Goal: Book appointment/travel/reservation

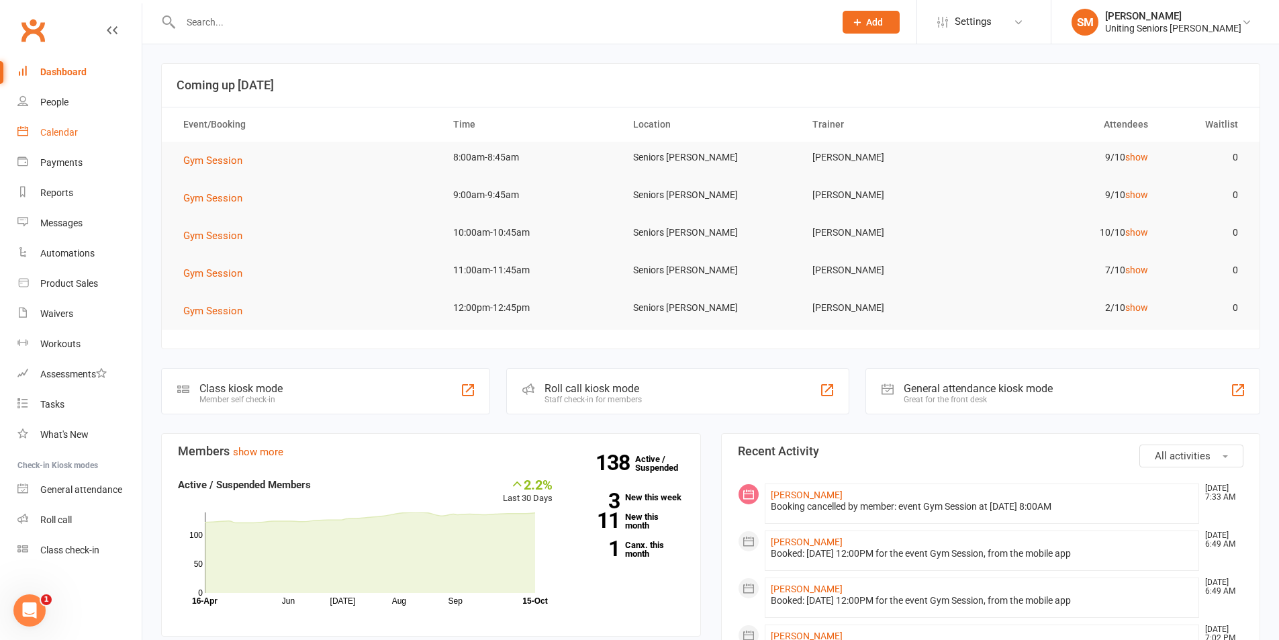
click at [64, 132] on div "Calendar" at bounding box center [59, 132] width 38 height 11
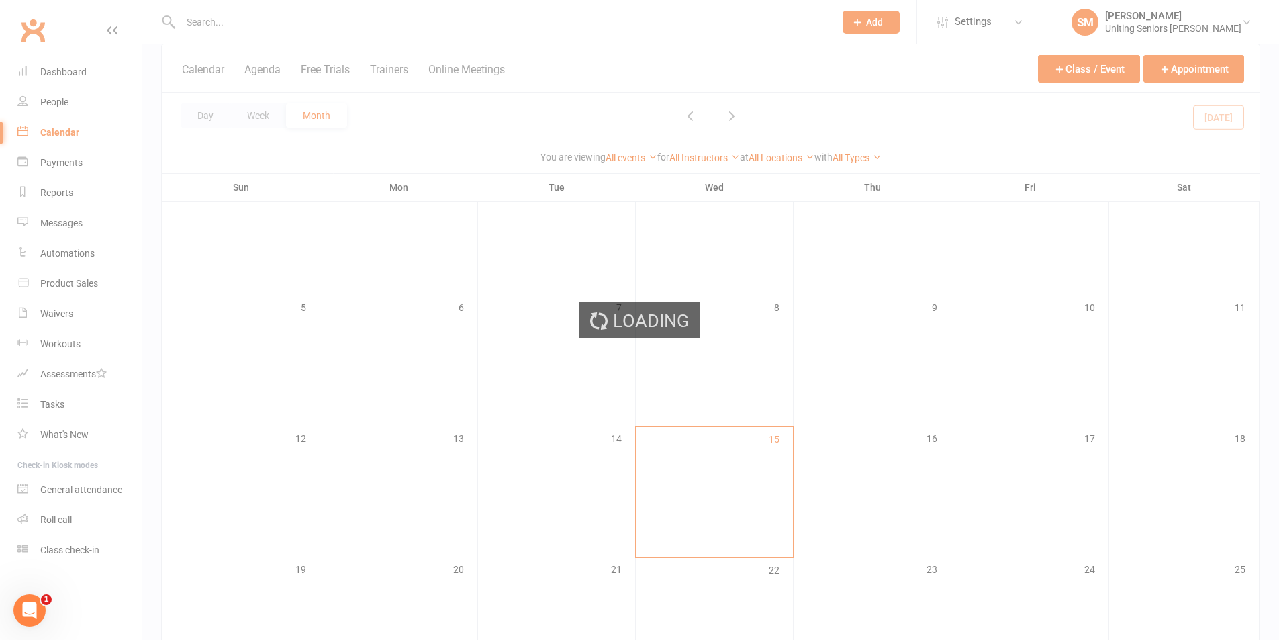
scroll to position [269, 0]
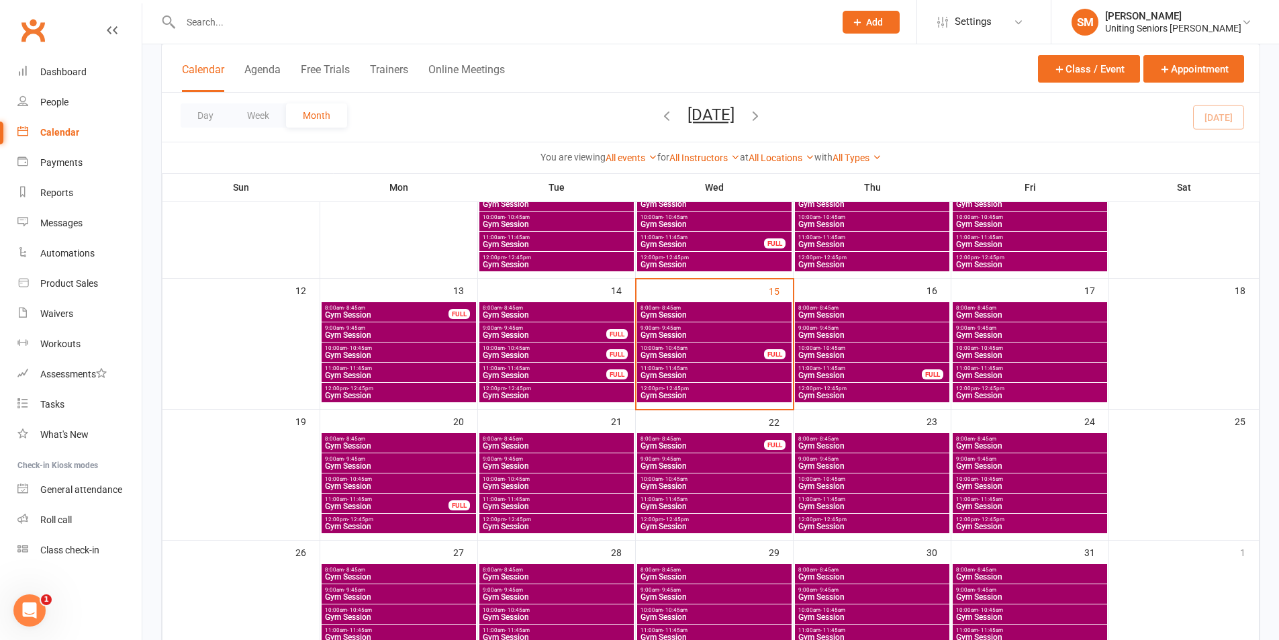
click at [729, 355] on span "Gym Session" at bounding box center [702, 355] width 125 height 8
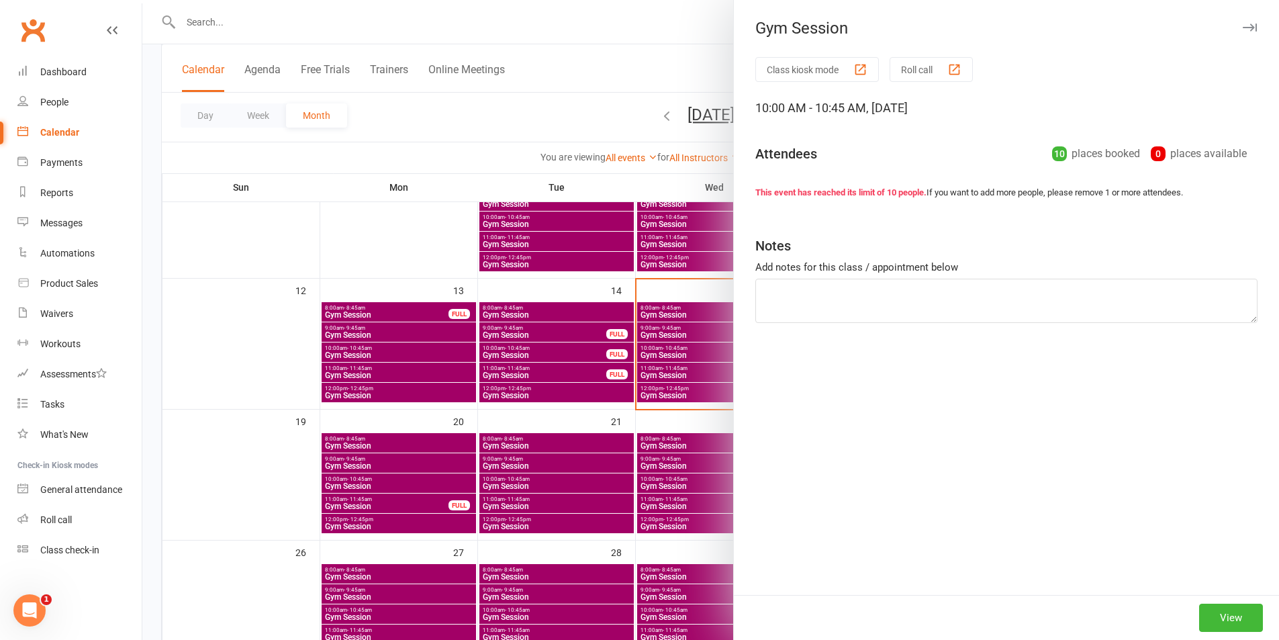
drag, startPoint x: 676, startPoint y: 372, endPoint x: 717, endPoint y: 385, distance: 42.5
click at [677, 372] on div at bounding box center [710, 320] width 1137 height 640
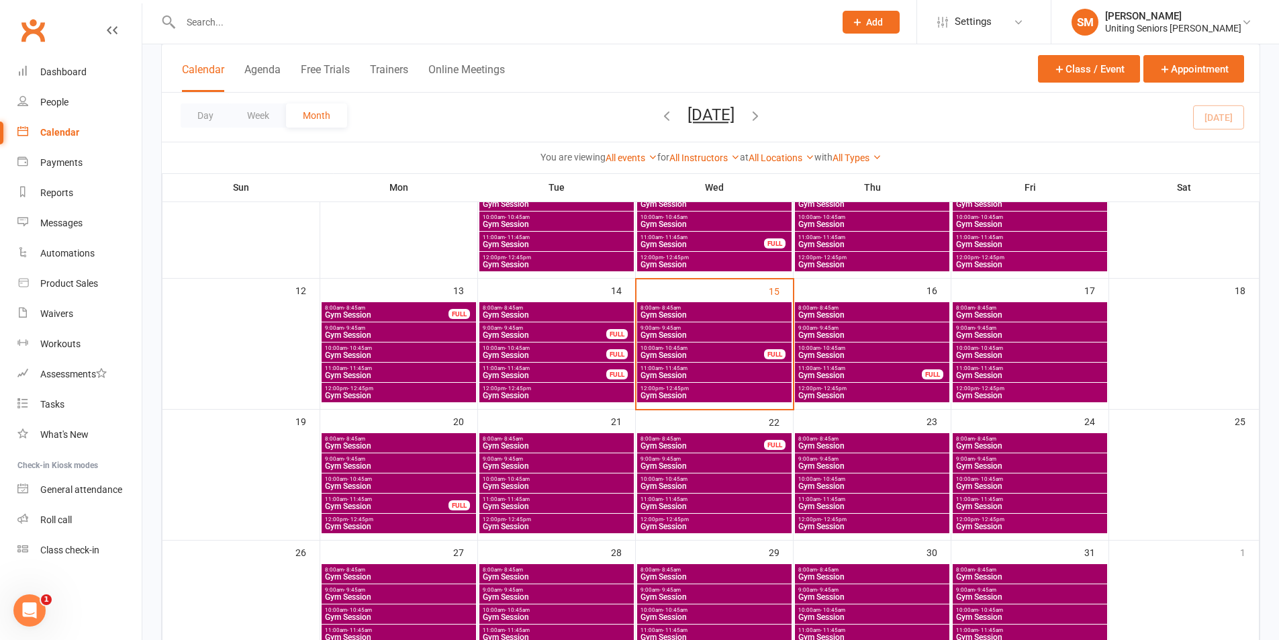
click at [706, 398] on span "Gym Session" at bounding box center [714, 396] width 149 height 8
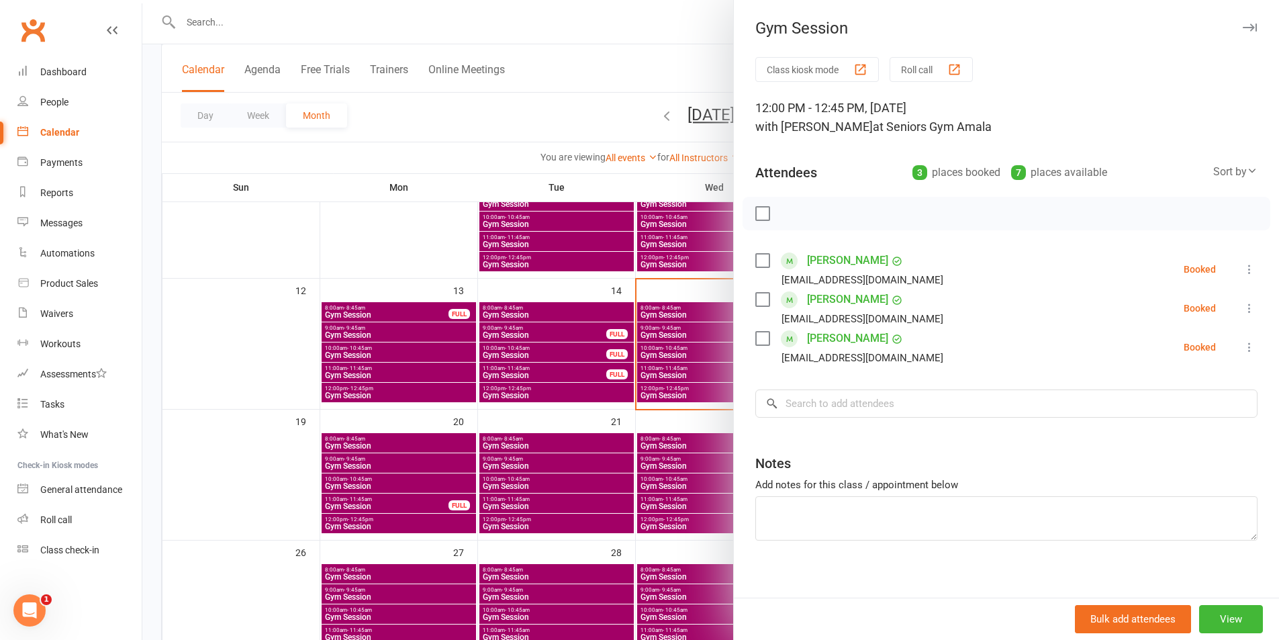
drag, startPoint x: 692, startPoint y: 390, endPoint x: 686, endPoint y: 382, distance: 9.5
click at [690, 390] on div at bounding box center [710, 320] width 1137 height 640
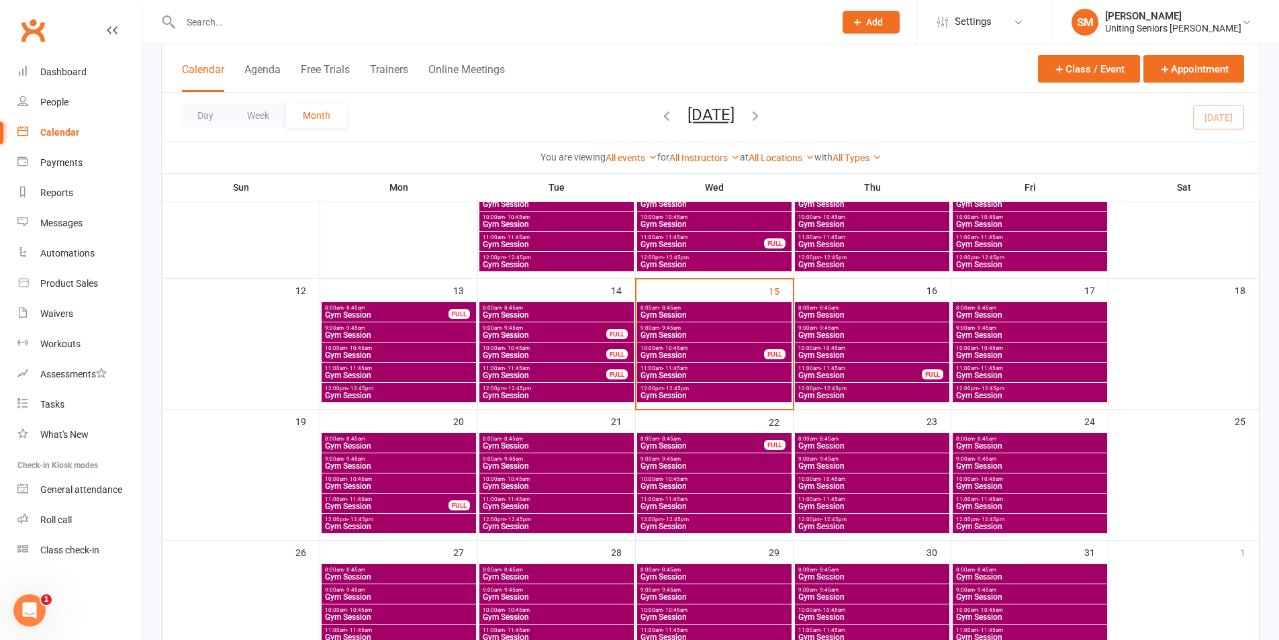
click at [680, 368] on span "- 11:45am" at bounding box center [675, 368] width 25 height 6
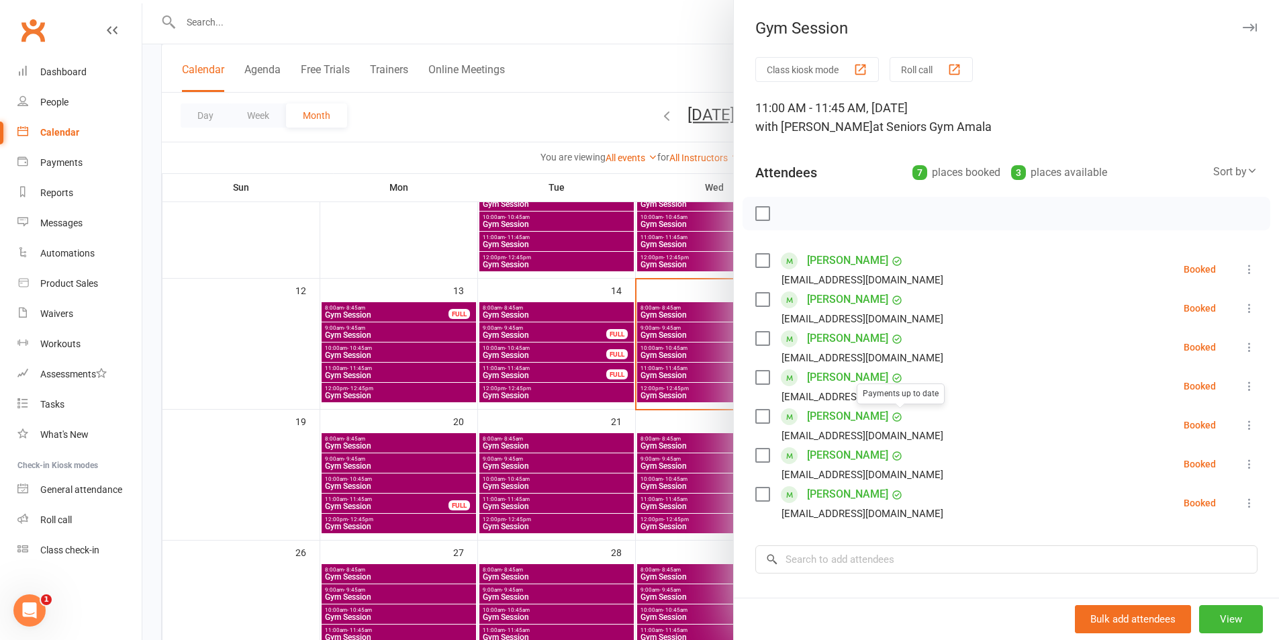
click at [653, 425] on div at bounding box center [710, 320] width 1137 height 640
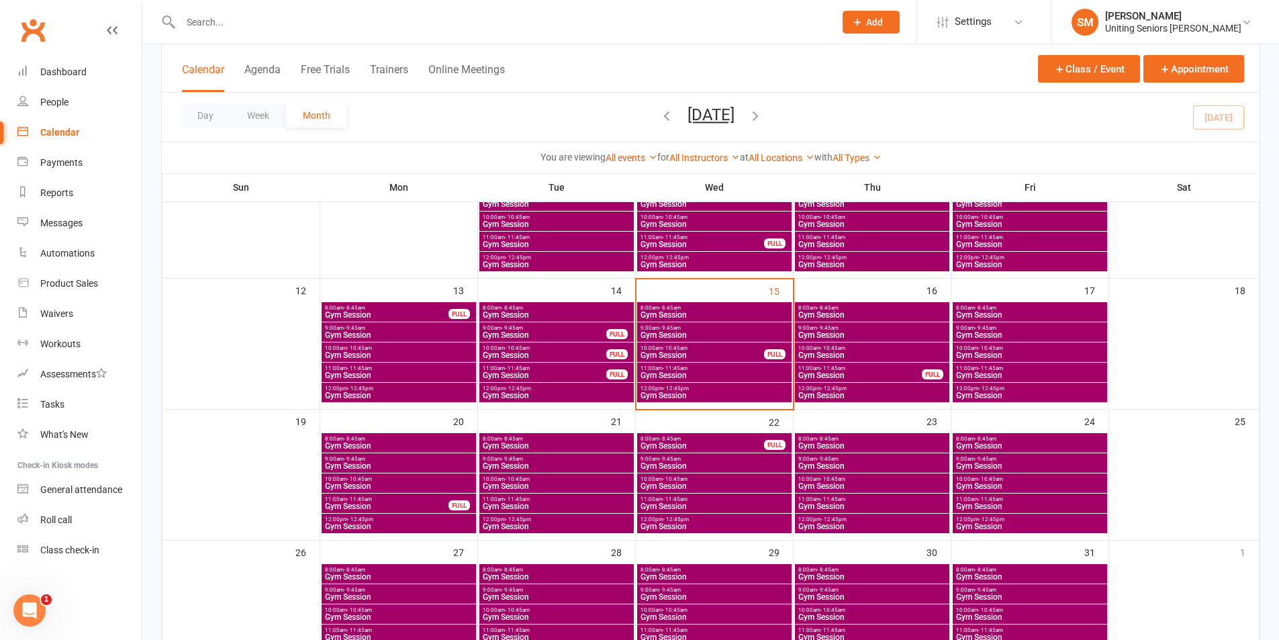
click at [677, 311] on span "Gym Session" at bounding box center [714, 315] width 149 height 8
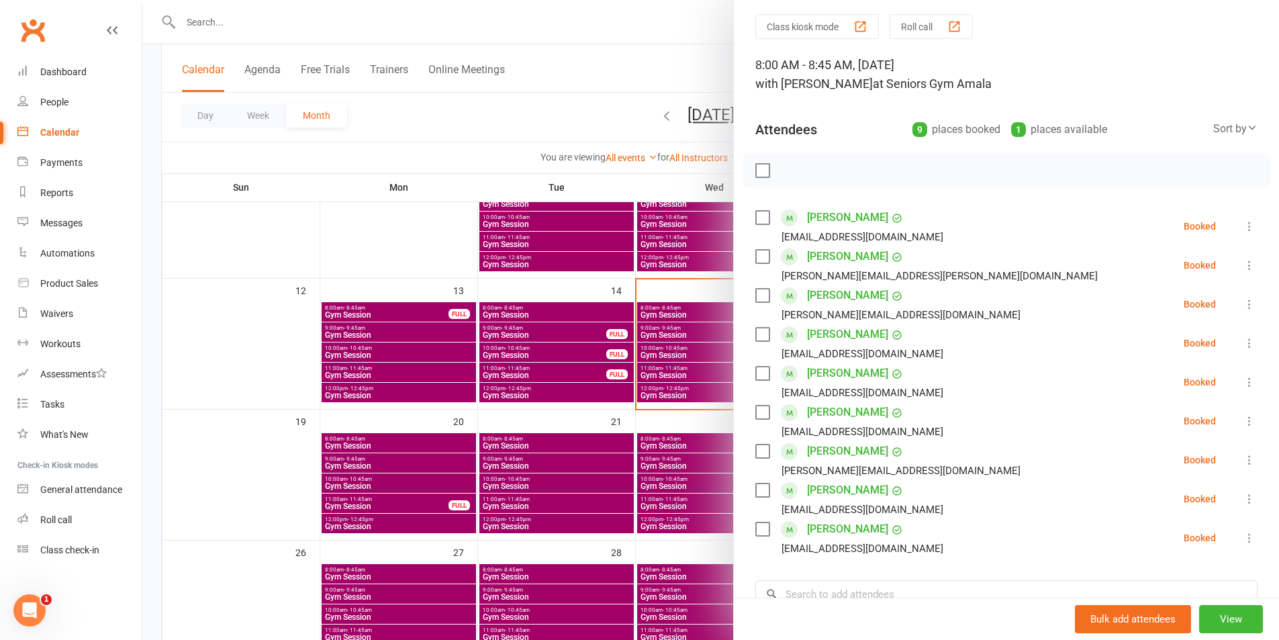
scroll to position [67, 0]
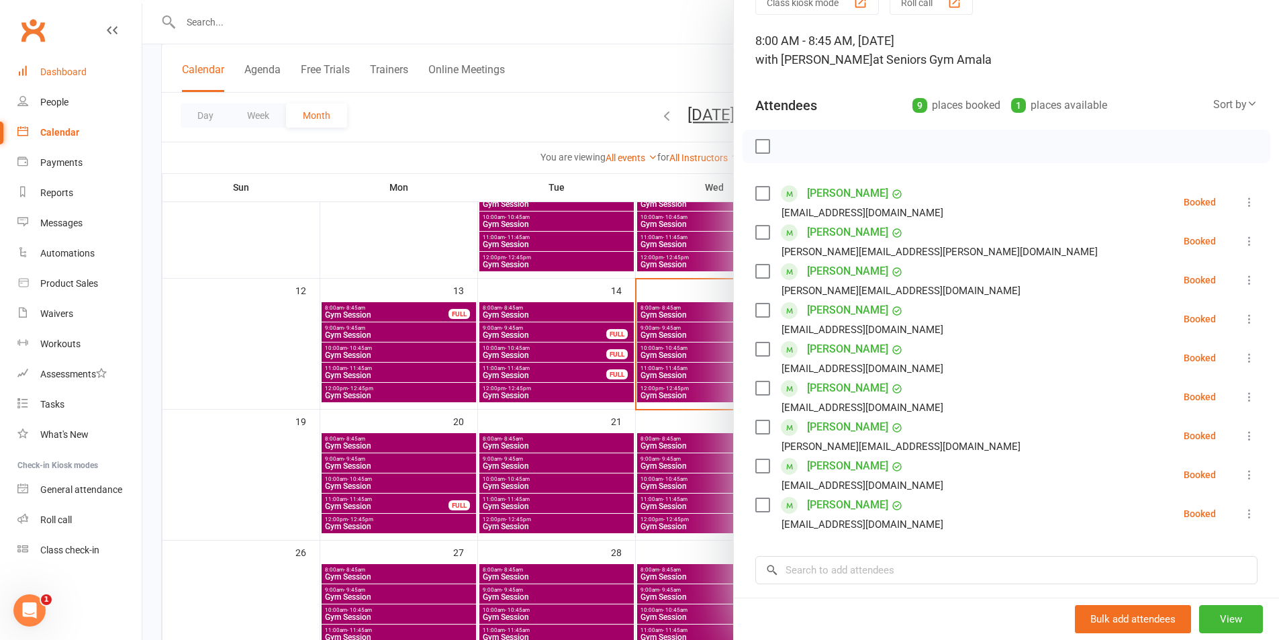
click at [59, 77] on div "Dashboard" at bounding box center [63, 71] width 46 height 11
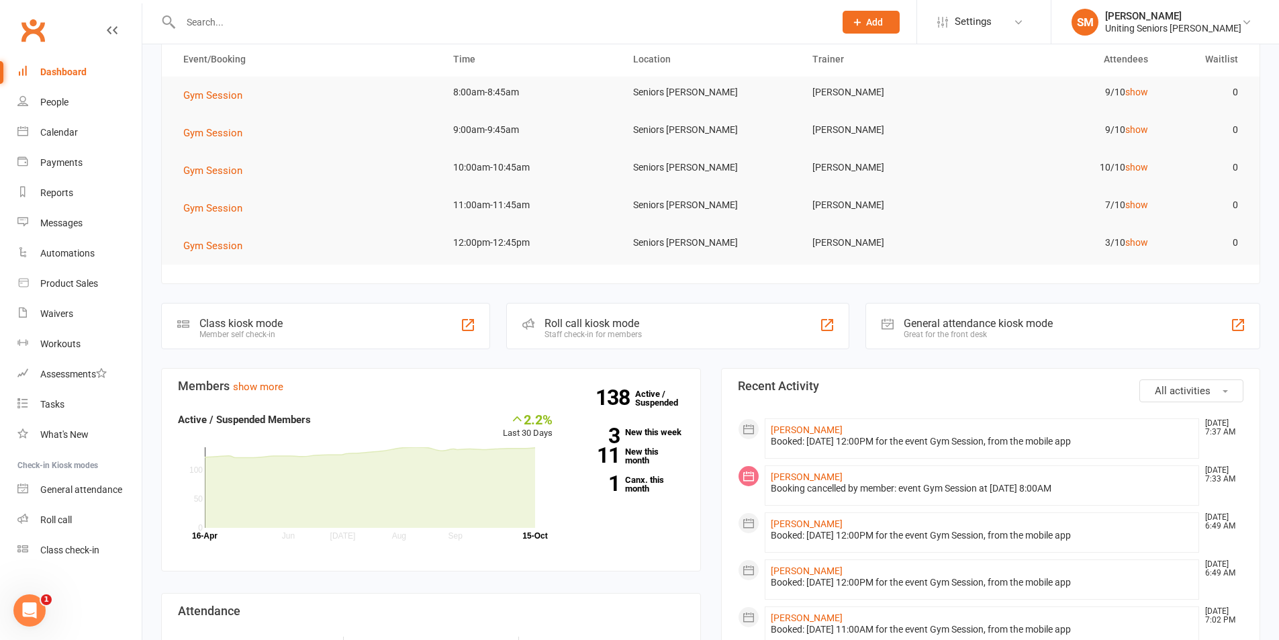
scroll to position [201, 0]
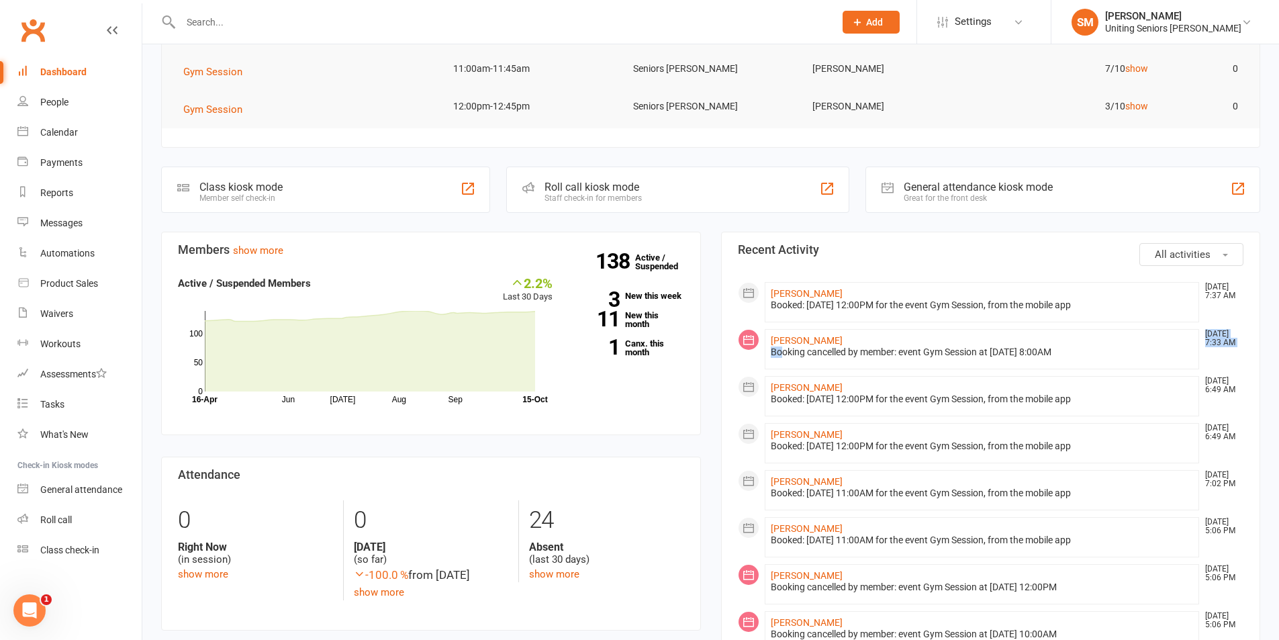
drag, startPoint x: 853, startPoint y: 353, endPoint x: 1050, endPoint y: 338, distance: 197.3
click at [1040, 336] on li "[PERSON_NAME] [DATE] 7:33 AM Booking cancelled by member: event Gym Session at …" at bounding box center [982, 349] width 435 height 40
click at [1070, 345] on li "[PERSON_NAME] [DATE] 7:33 AM Booking cancelled by member: event Gym Session at …" at bounding box center [982, 349] width 435 height 40
drag, startPoint x: 962, startPoint y: 351, endPoint x: 1044, endPoint y: 355, distance: 81.4
click at [1036, 355] on div "Booking cancelled by member: event Gym Session at [DATE] 8:00AM" at bounding box center [982, 352] width 423 height 11
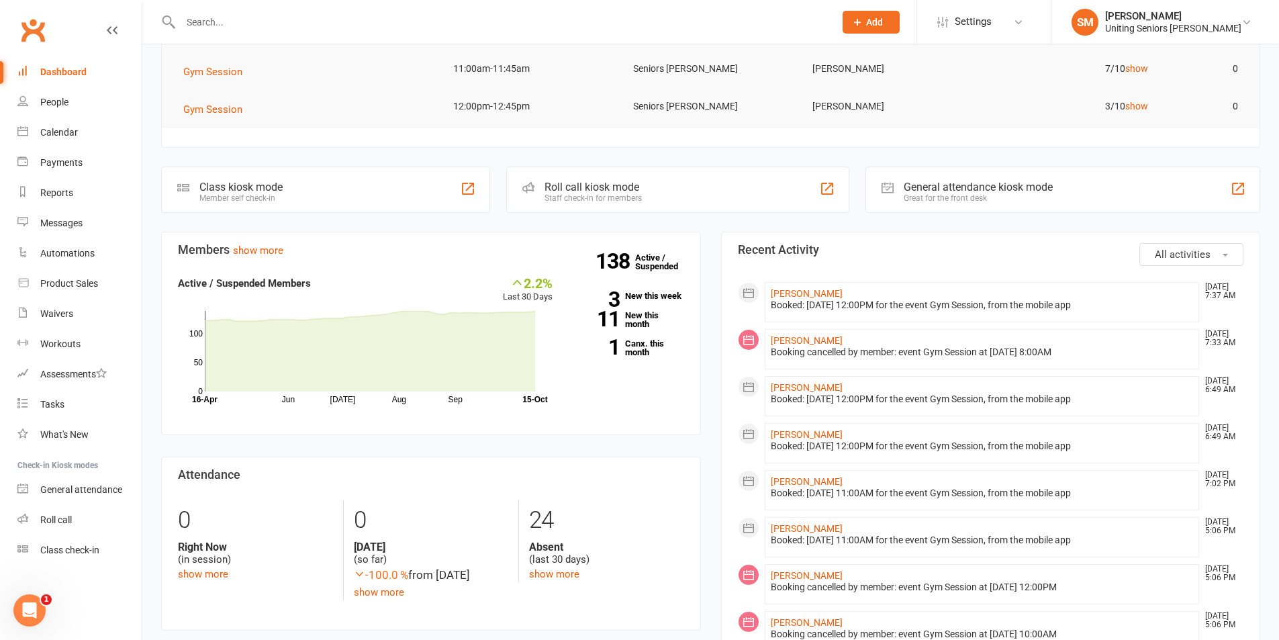
click at [893, 334] on li "[PERSON_NAME] [DATE] 7:33 AM Booking cancelled by member: event Gym Session at …" at bounding box center [982, 349] width 435 height 40
click at [66, 134] on div "Calendar" at bounding box center [59, 132] width 38 height 11
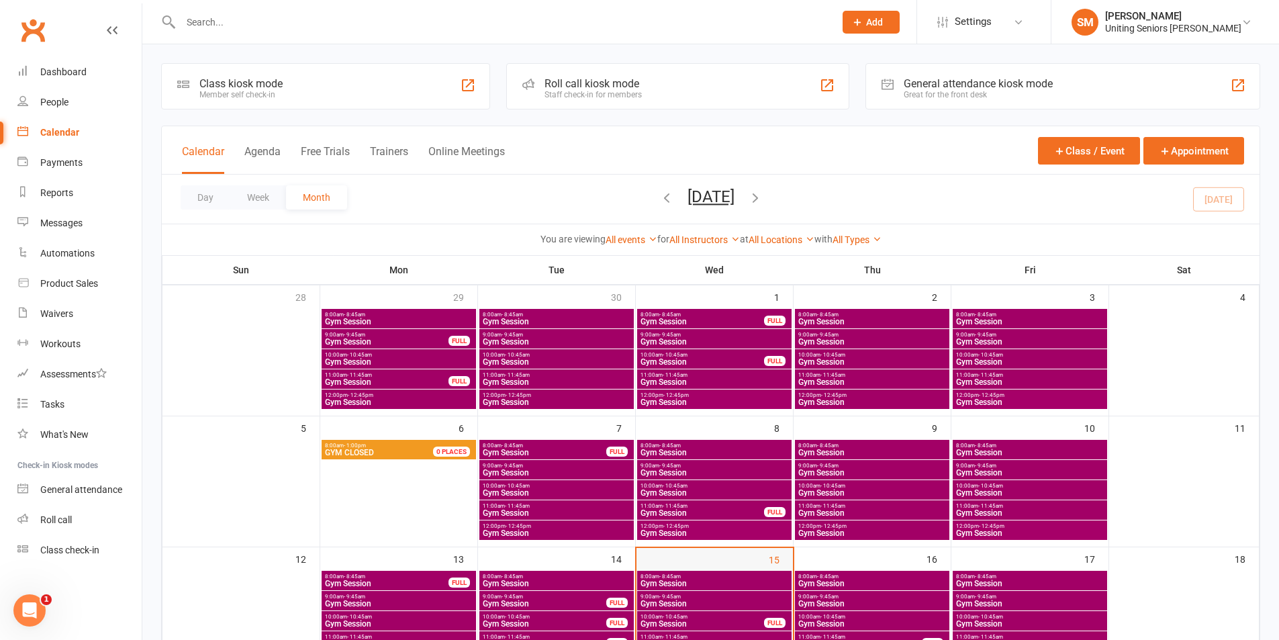
scroll to position [201, 0]
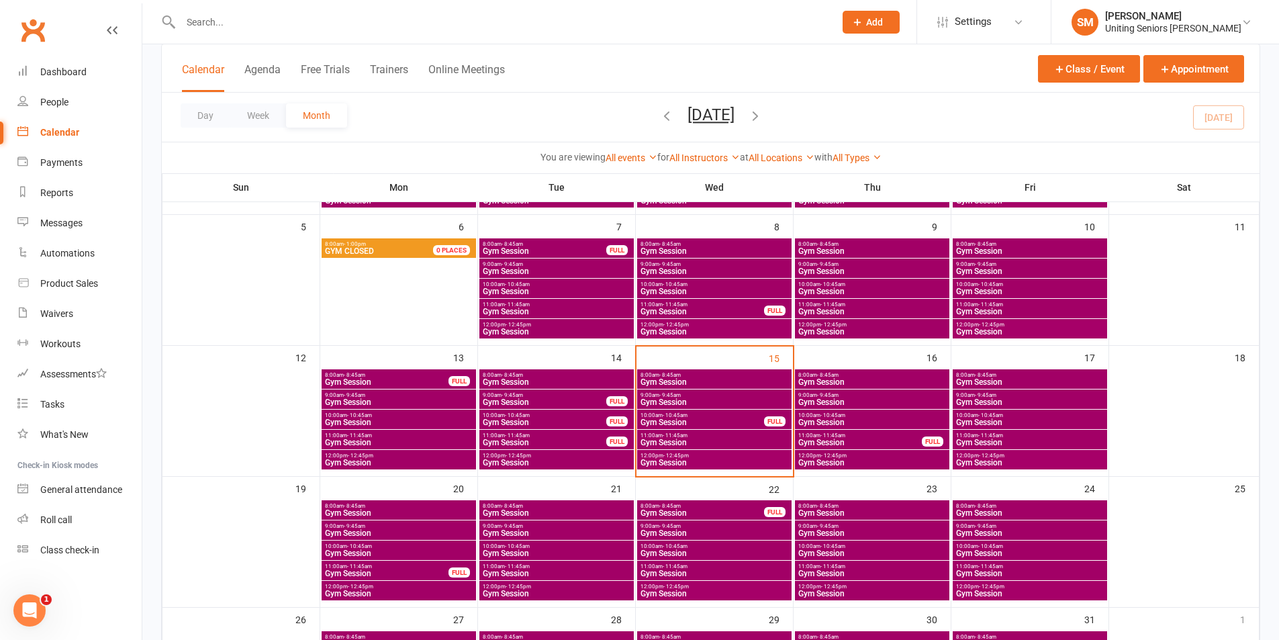
click at [747, 373] on span "8:00am - 8:45am" at bounding box center [714, 375] width 149 height 6
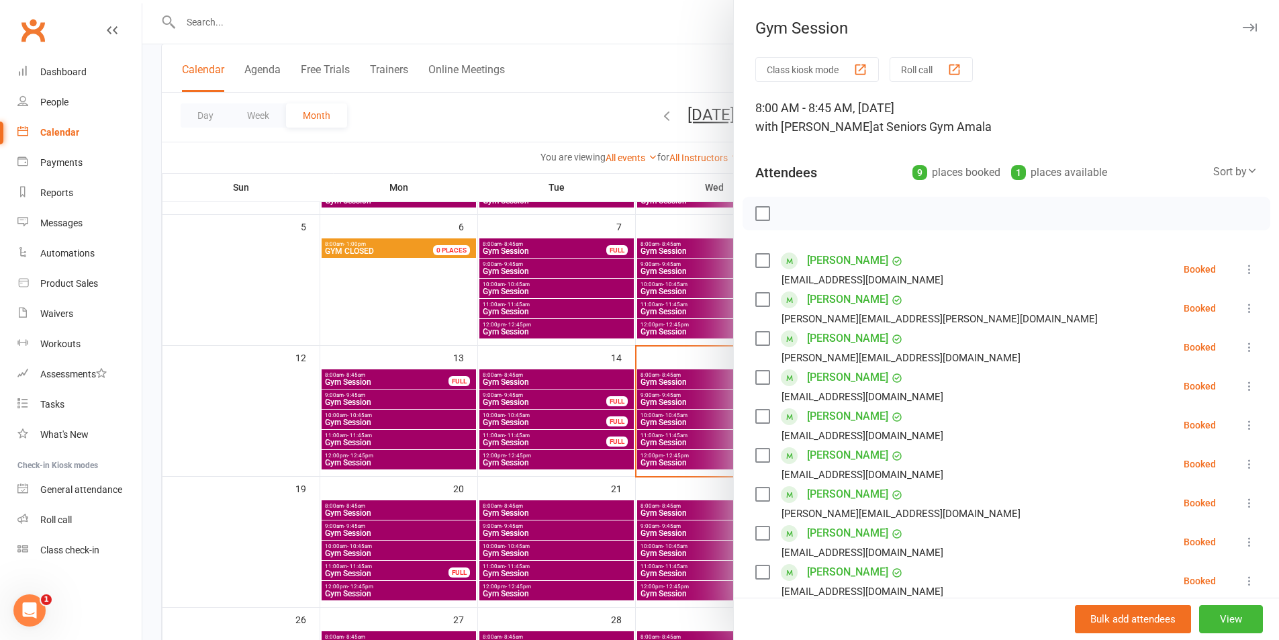
click at [1243, 308] on icon at bounding box center [1249, 308] width 13 height 13
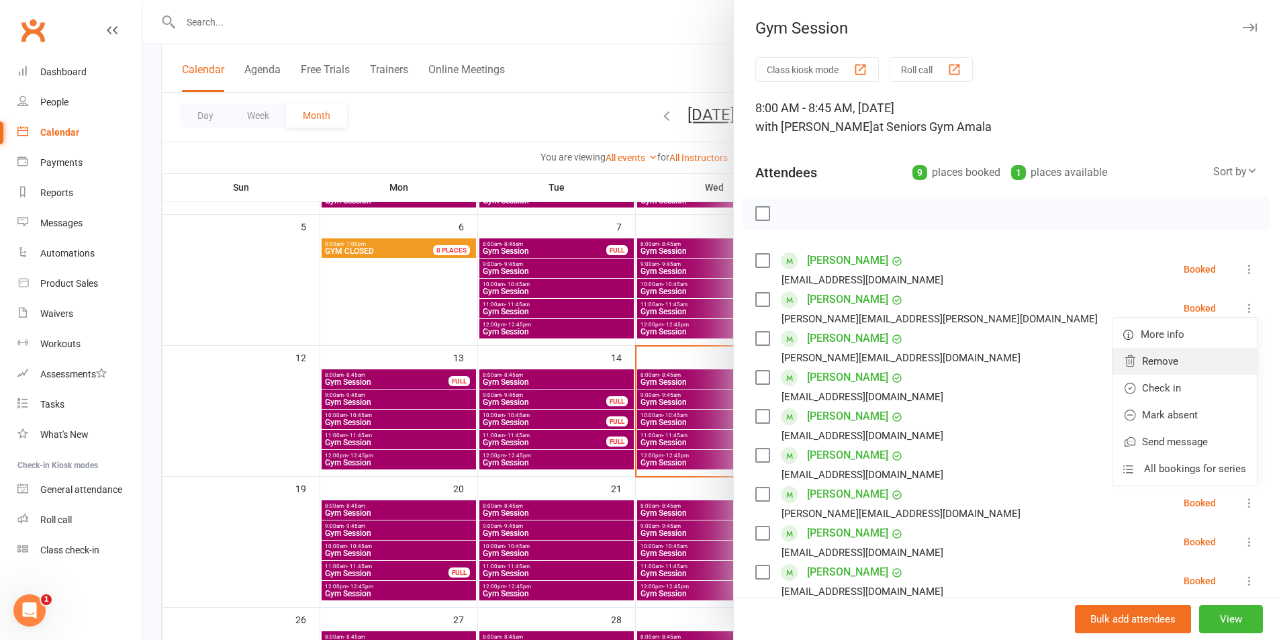
click at [1169, 358] on link "Remove" at bounding box center [1185, 361] width 144 height 27
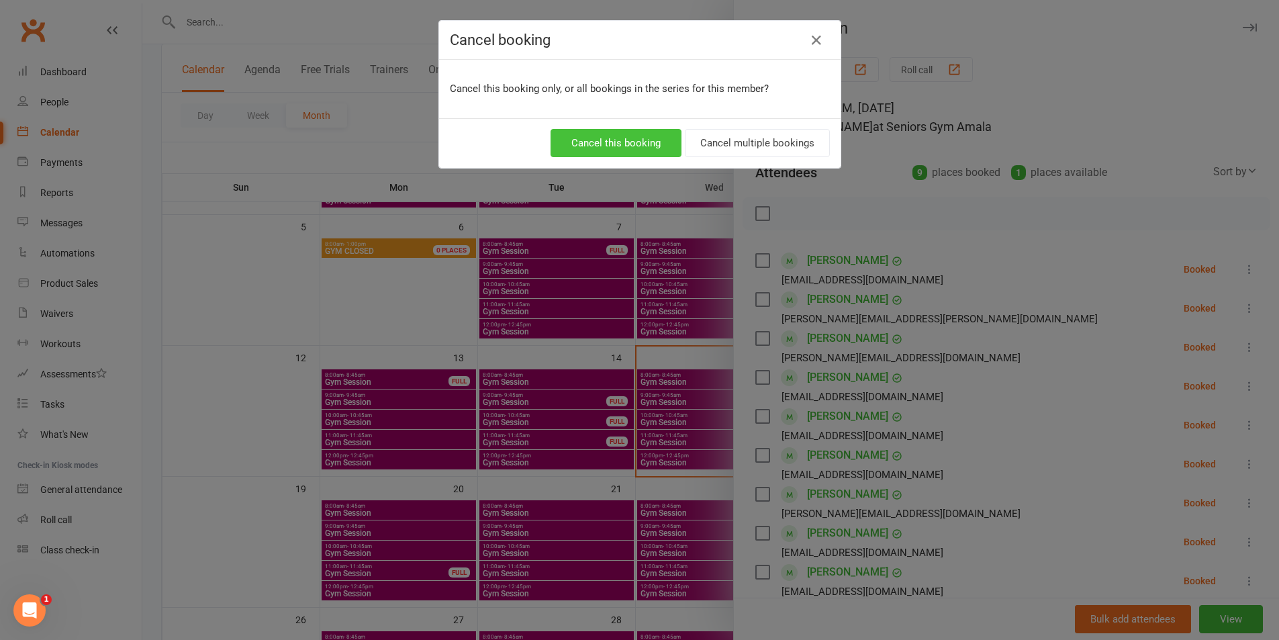
drag, startPoint x: 589, startPoint y: 146, endPoint x: 604, endPoint y: 223, distance: 78.1
click at [590, 146] on button "Cancel this booking" at bounding box center [616, 143] width 131 height 28
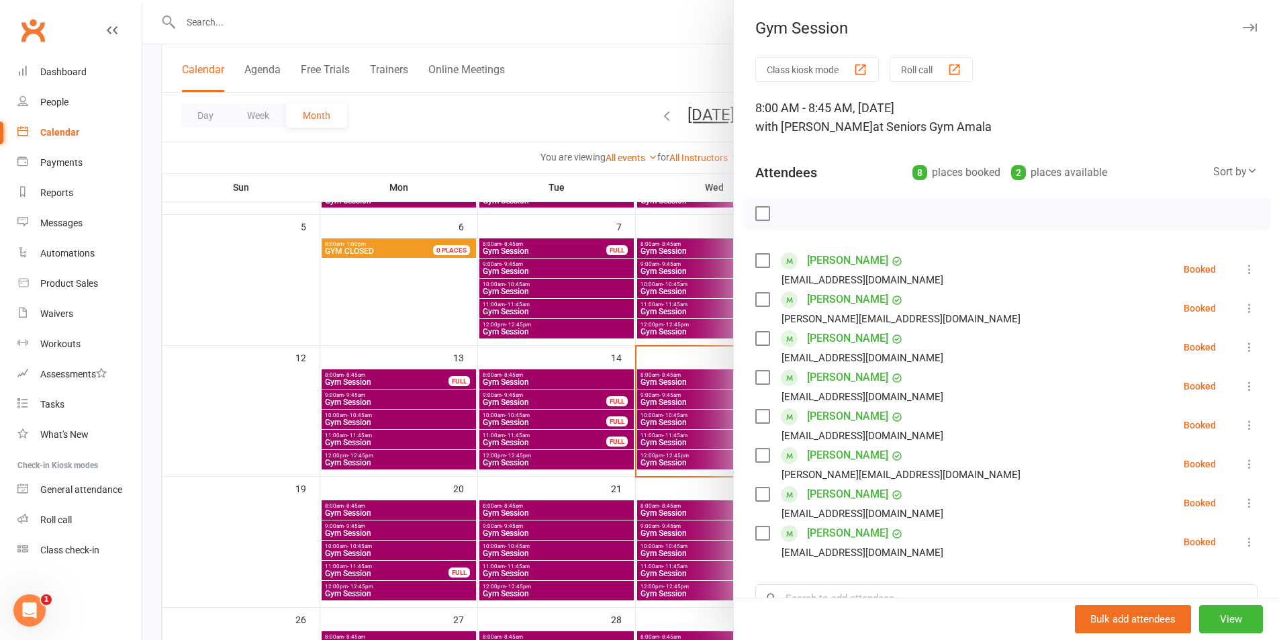
click at [263, 15] on div at bounding box center [710, 320] width 1137 height 640
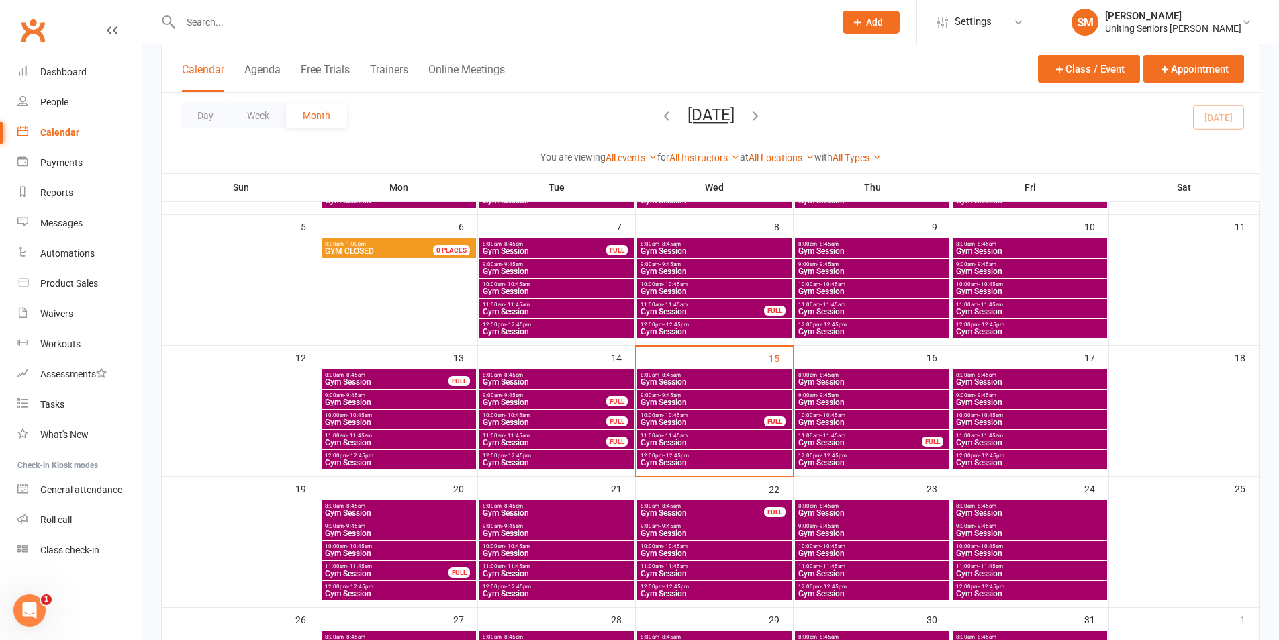
click at [237, 27] on input "text" at bounding box center [501, 22] width 649 height 19
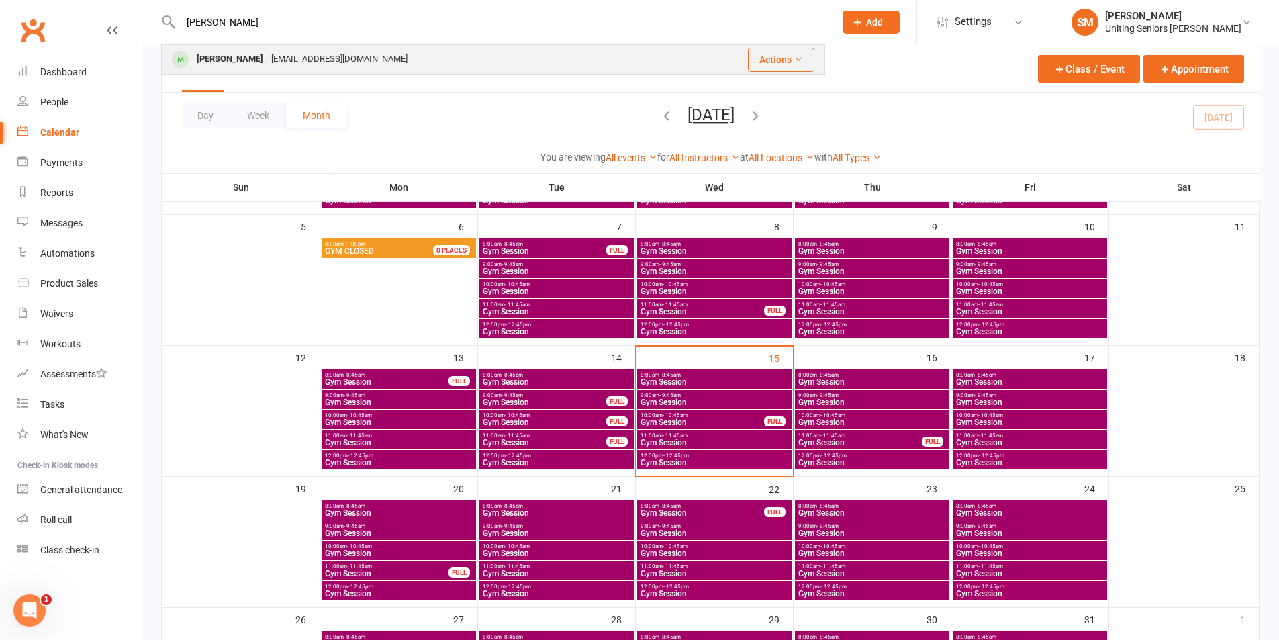
type input "[PERSON_NAME]"
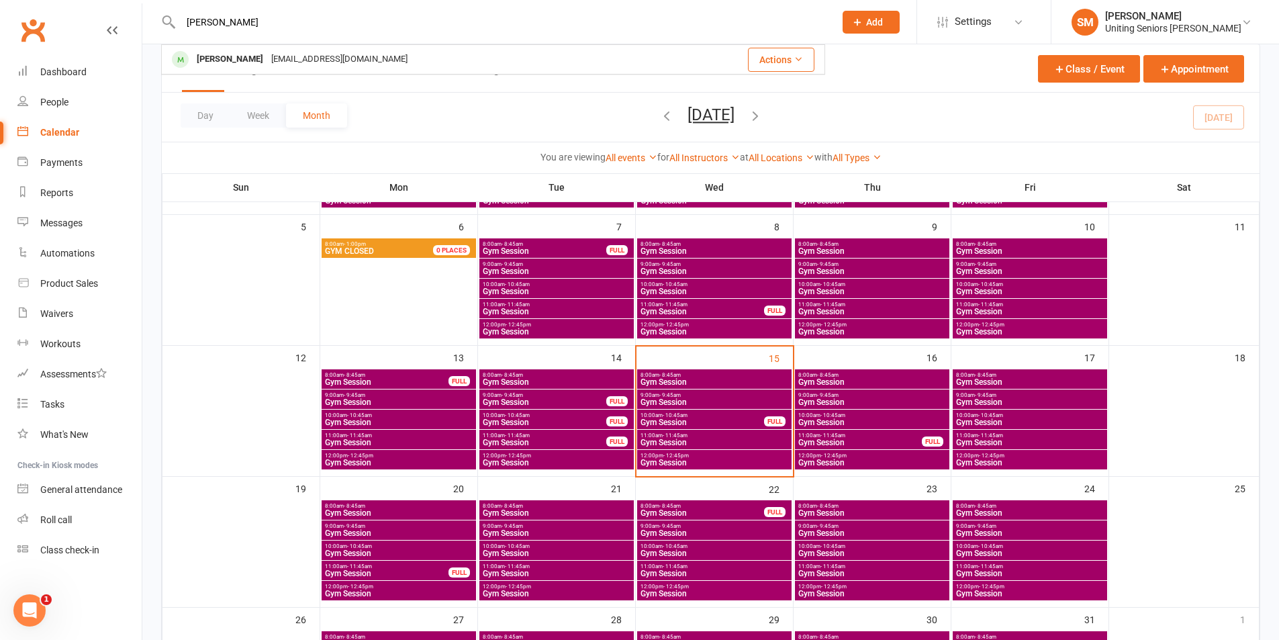
drag, startPoint x: 300, startPoint y: 52, endPoint x: 292, endPoint y: 52, distance: 7.4
click at [298, 52] on div "[EMAIL_ADDRESS][DOMAIN_NAME]" at bounding box center [339, 59] width 144 height 19
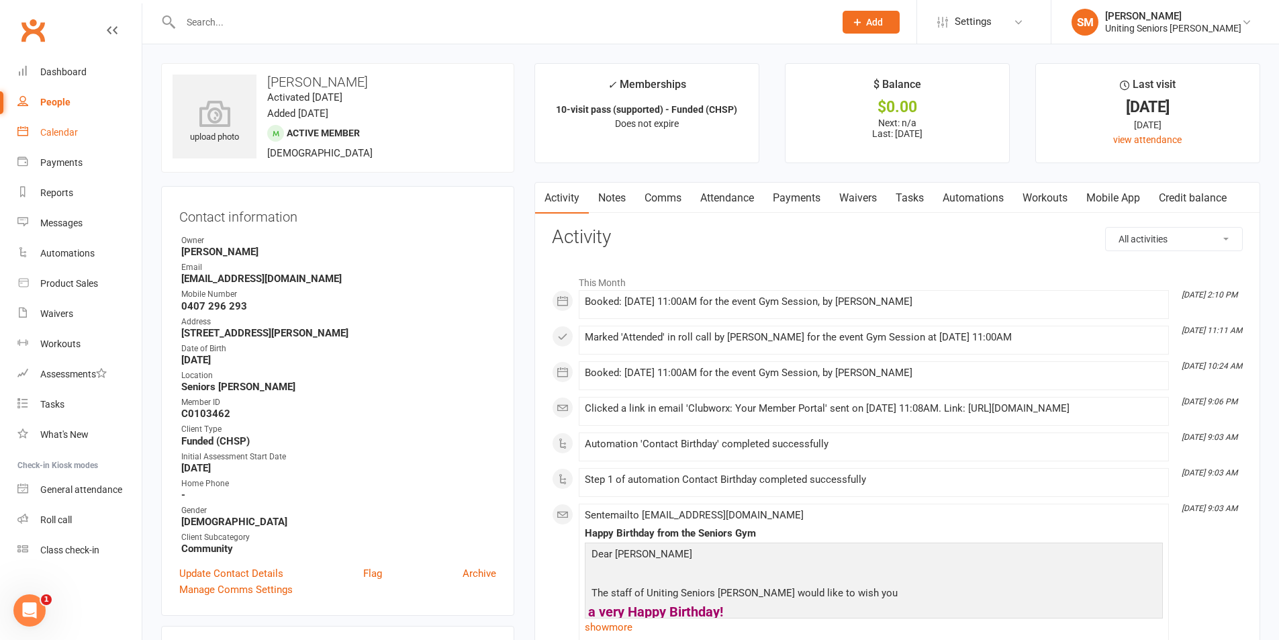
click at [58, 129] on div "Calendar" at bounding box center [59, 132] width 38 height 11
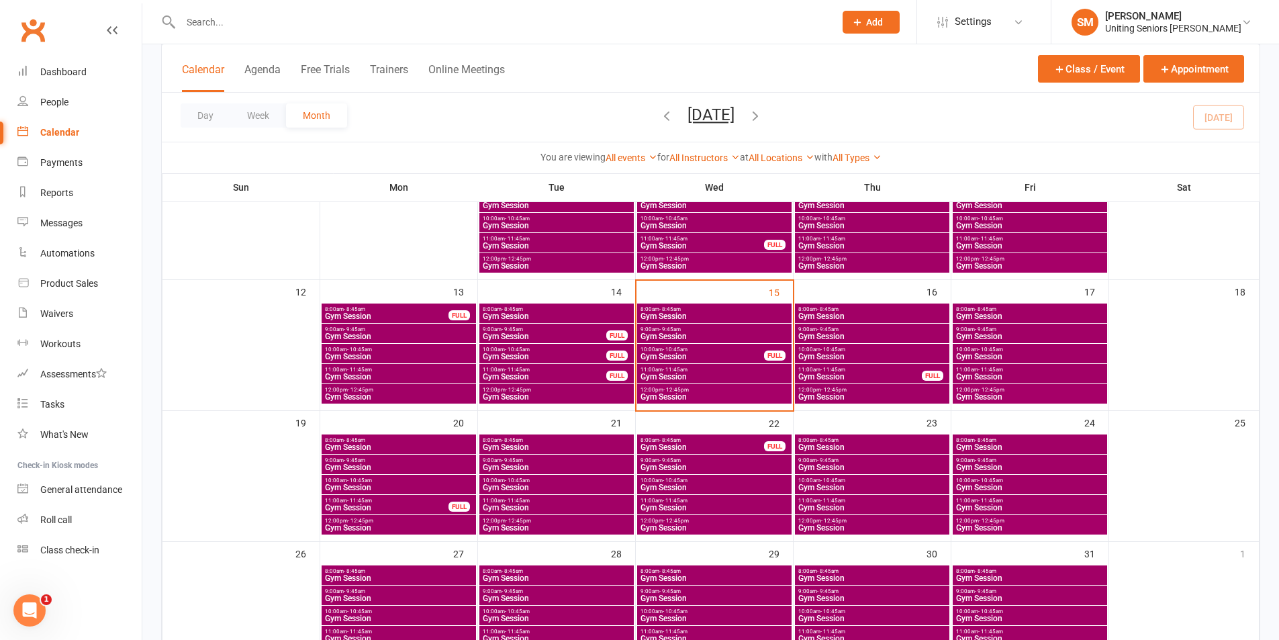
scroll to position [269, 0]
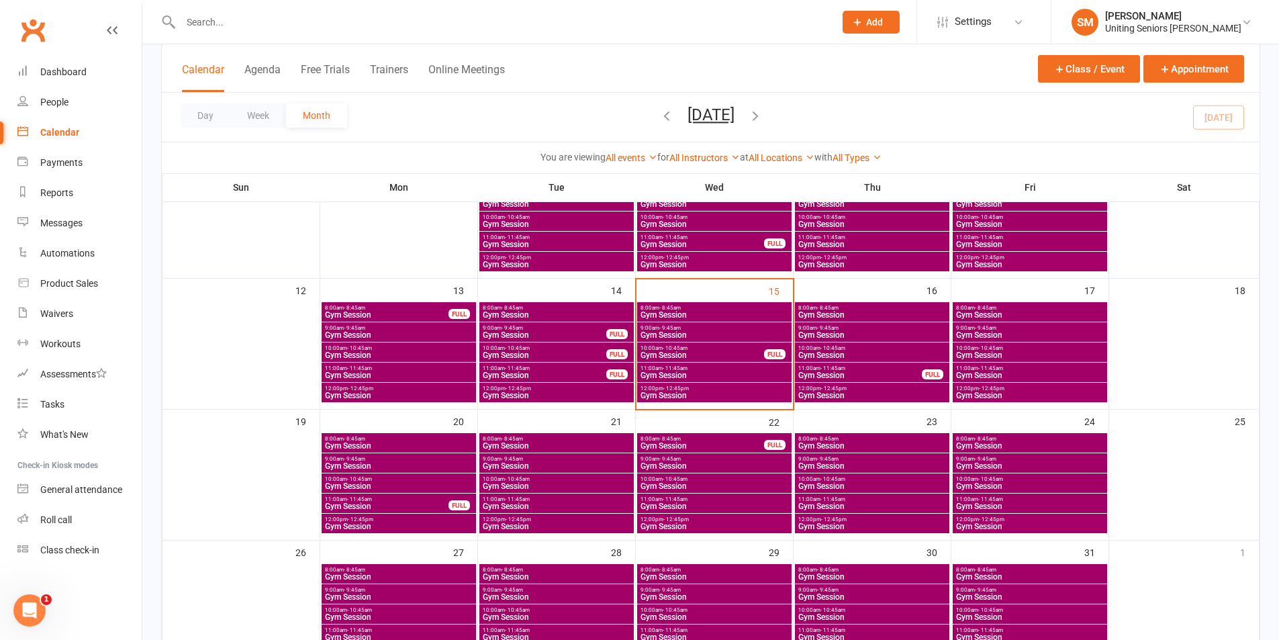
click at [575, 507] on span "Gym Session" at bounding box center [556, 506] width 149 height 8
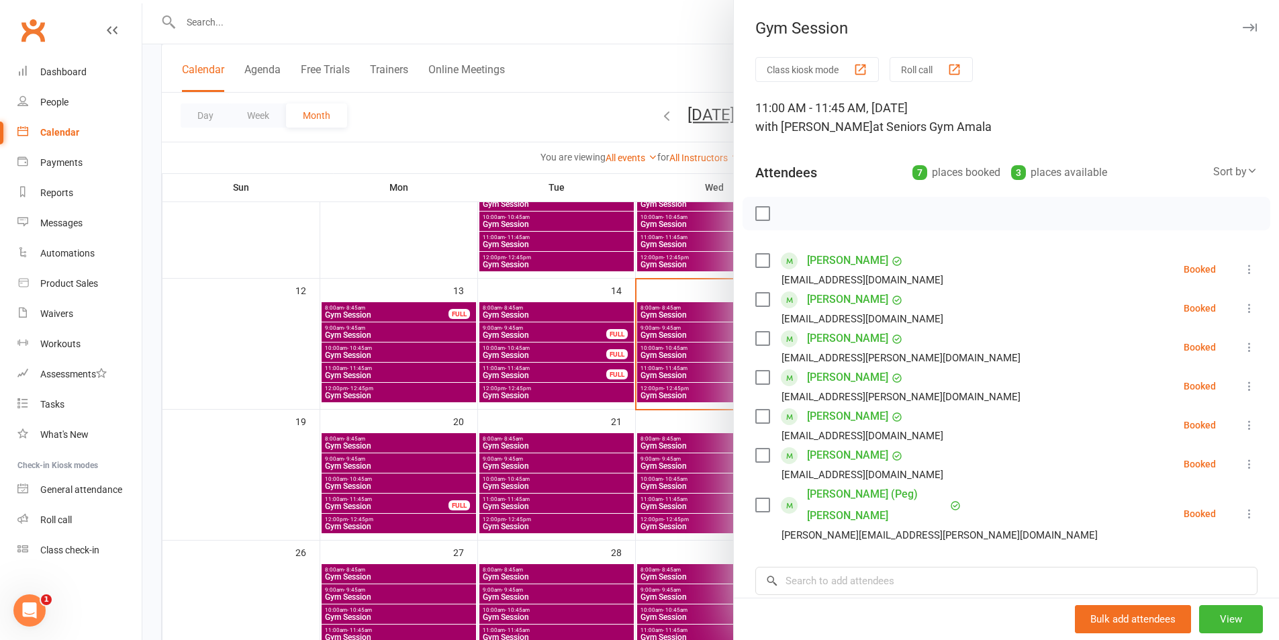
click at [584, 463] on div at bounding box center [710, 320] width 1137 height 640
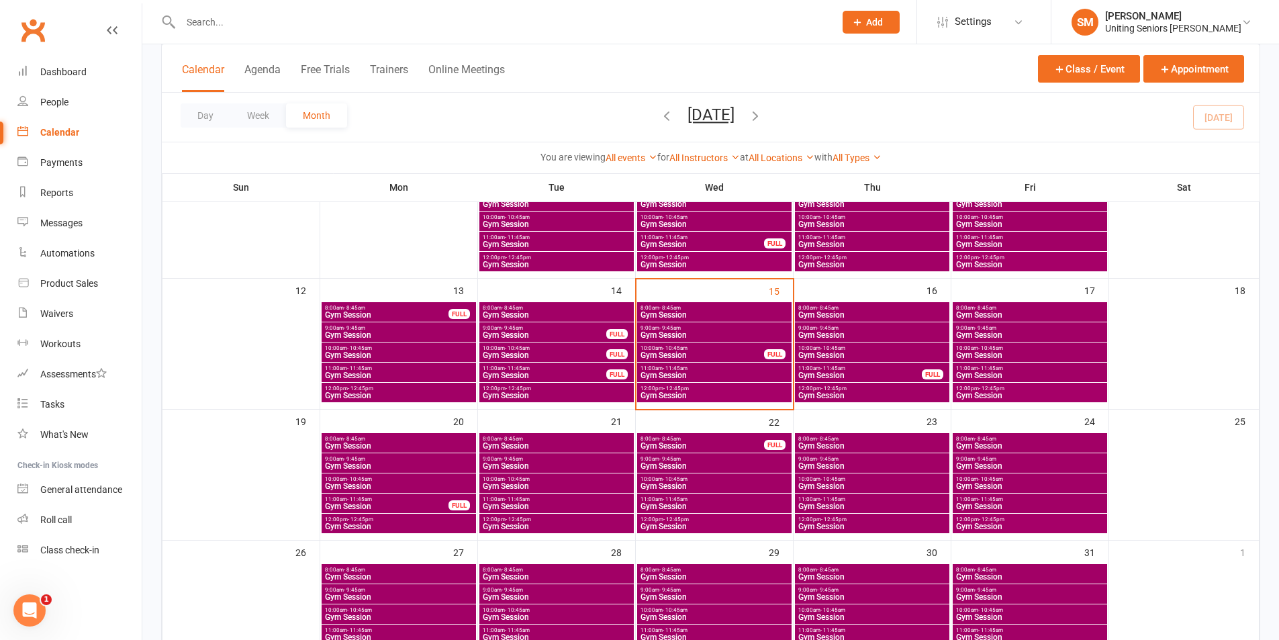
click at [528, 633] on span "Gym Session" at bounding box center [556, 637] width 149 height 8
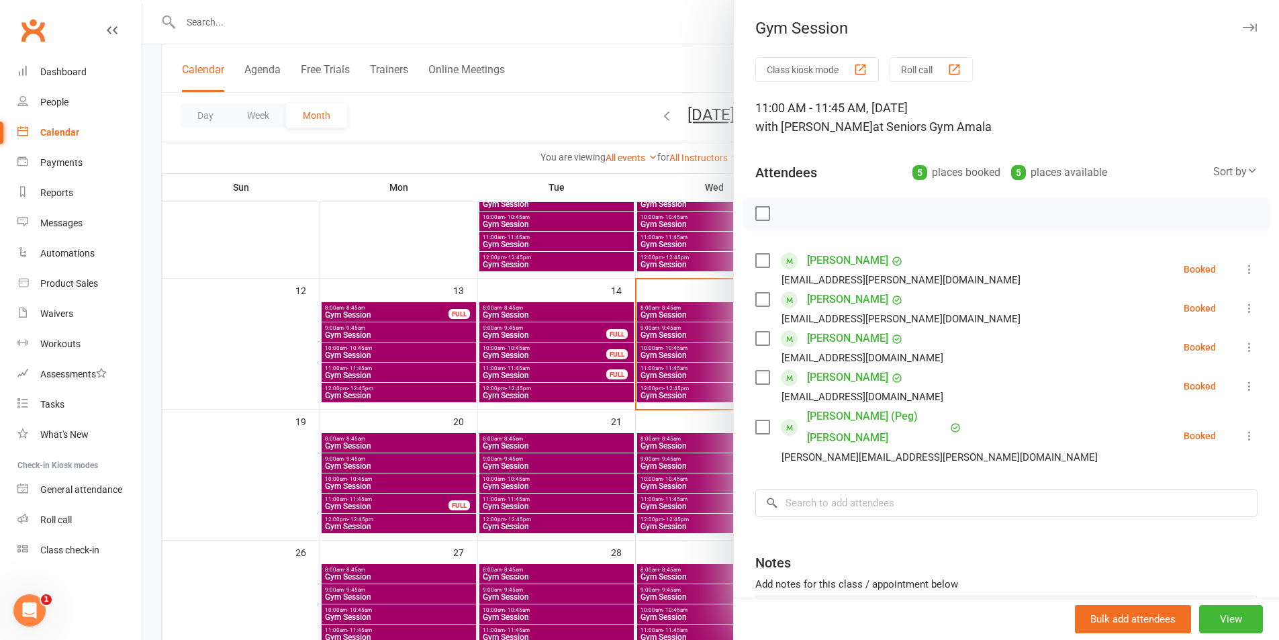
click at [914, 499] on div "Class kiosk mode Roll call 11:00 AM - 11:45 AM, [DATE] with [PERSON_NAME] at Se…" at bounding box center [1006, 382] width 545 height 650
click at [840, 489] on input "search" at bounding box center [1007, 503] width 502 height 28
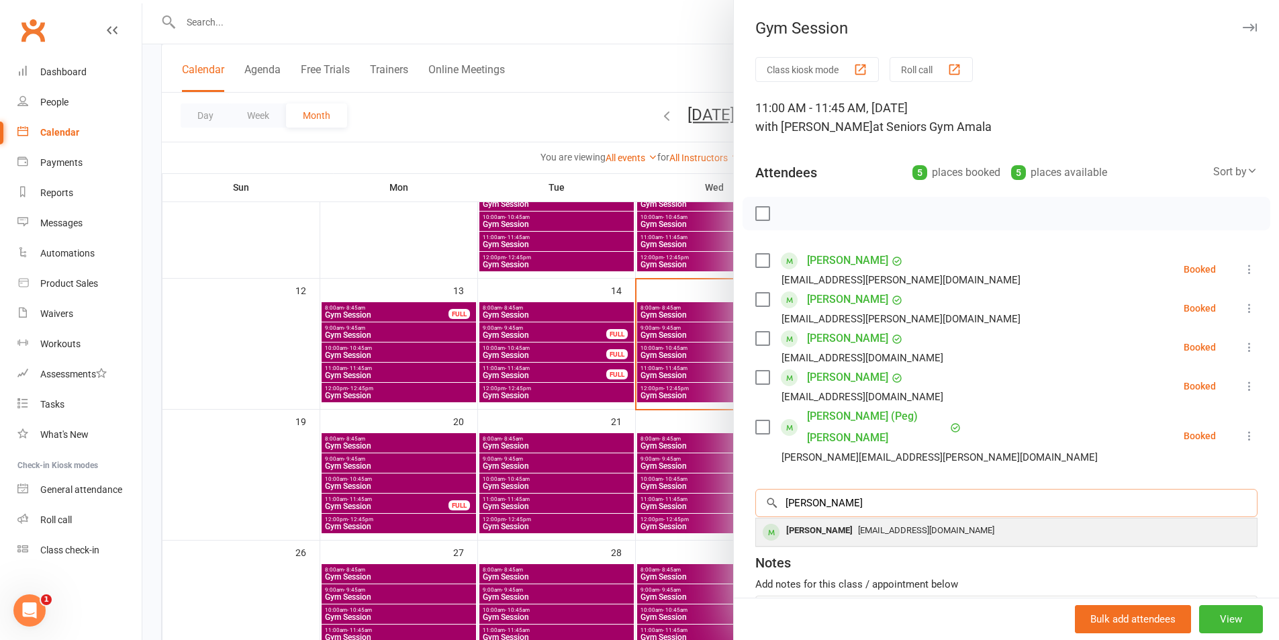
type input "[PERSON_NAME]"
click at [834, 521] on div "[PERSON_NAME]" at bounding box center [819, 530] width 77 height 19
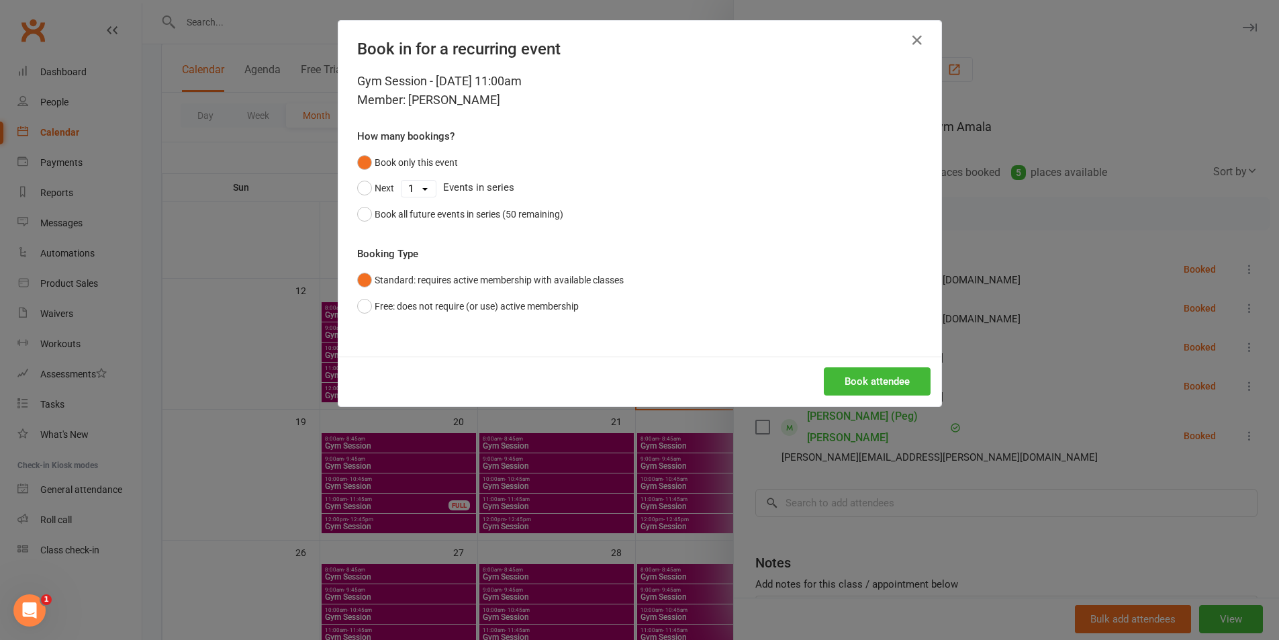
click at [420, 183] on select "1 2 3 4 5 6 7 8 9 10 11 12 13 14 15 16 17 18 19 20 21 22 23 24 25 26 27 28 29 3…" at bounding box center [419, 189] width 34 height 16
select select "9"
click at [402, 181] on select "1 2 3 4 5 6 7 8 9 10 11 12 13 14 15 16 17 18 19 20 21 22 23 24 25 26 27 28 29 3…" at bounding box center [419, 189] width 34 height 16
click at [361, 191] on button "Next" at bounding box center [375, 188] width 37 height 26
click at [862, 383] on button "Book attendee" at bounding box center [877, 381] width 107 height 28
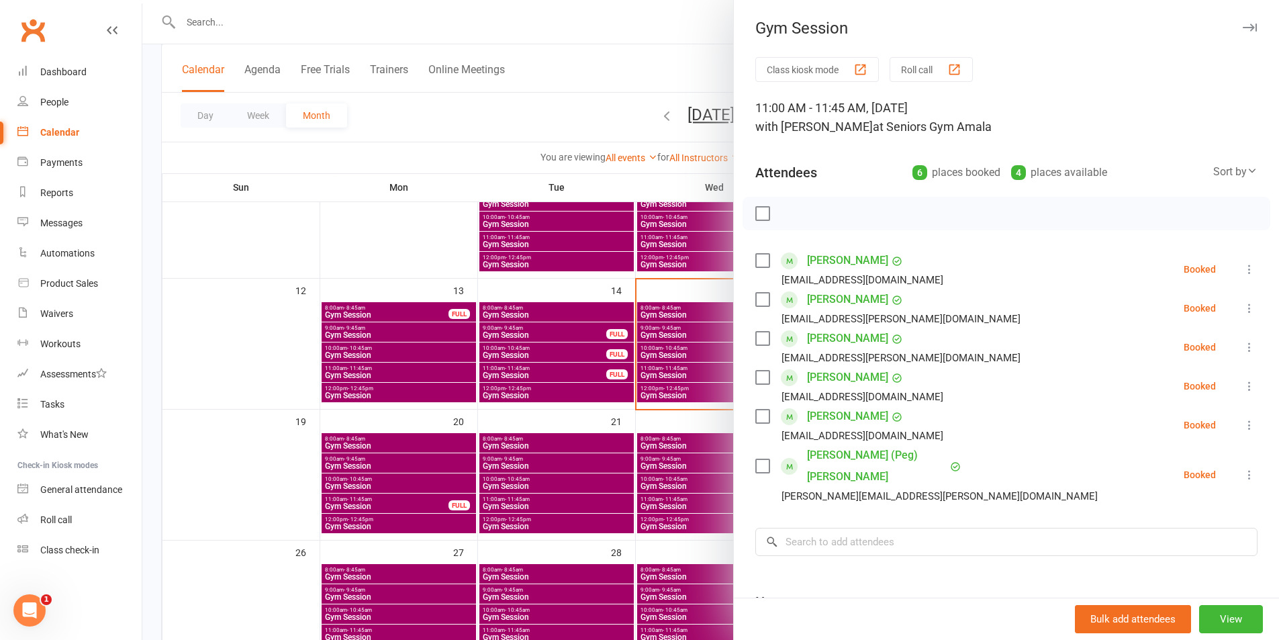
click at [654, 355] on div at bounding box center [710, 320] width 1137 height 640
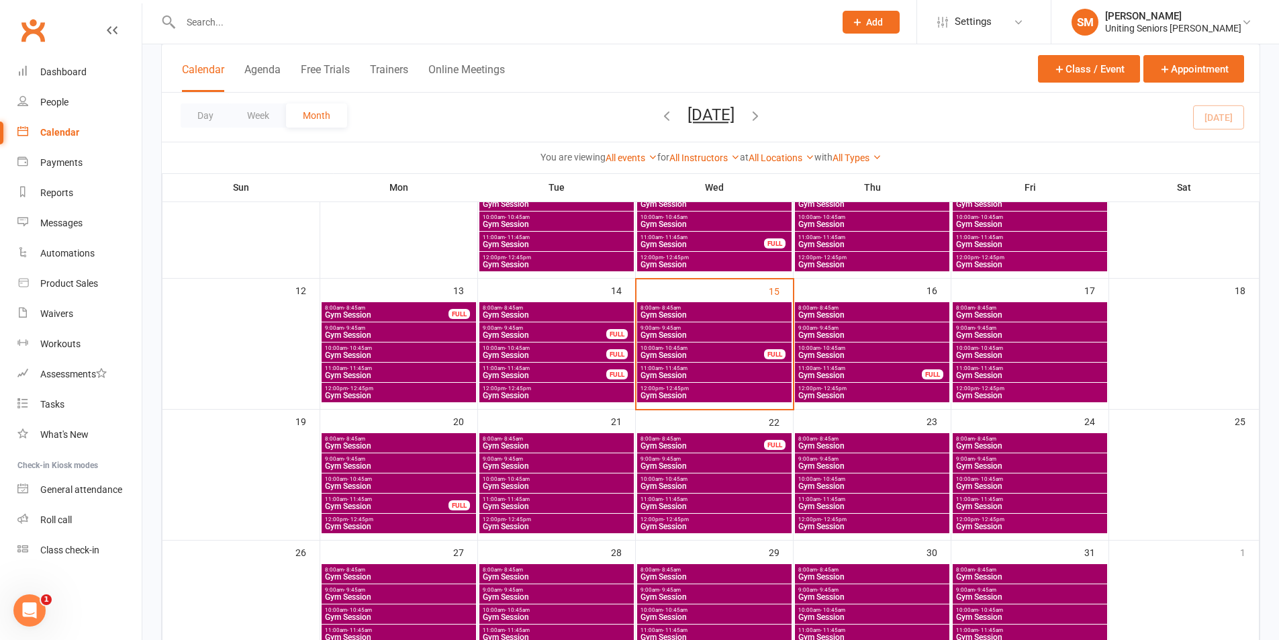
click at [680, 310] on span "- 8:45am" at bounding box center [670, 308] width 21 height 6
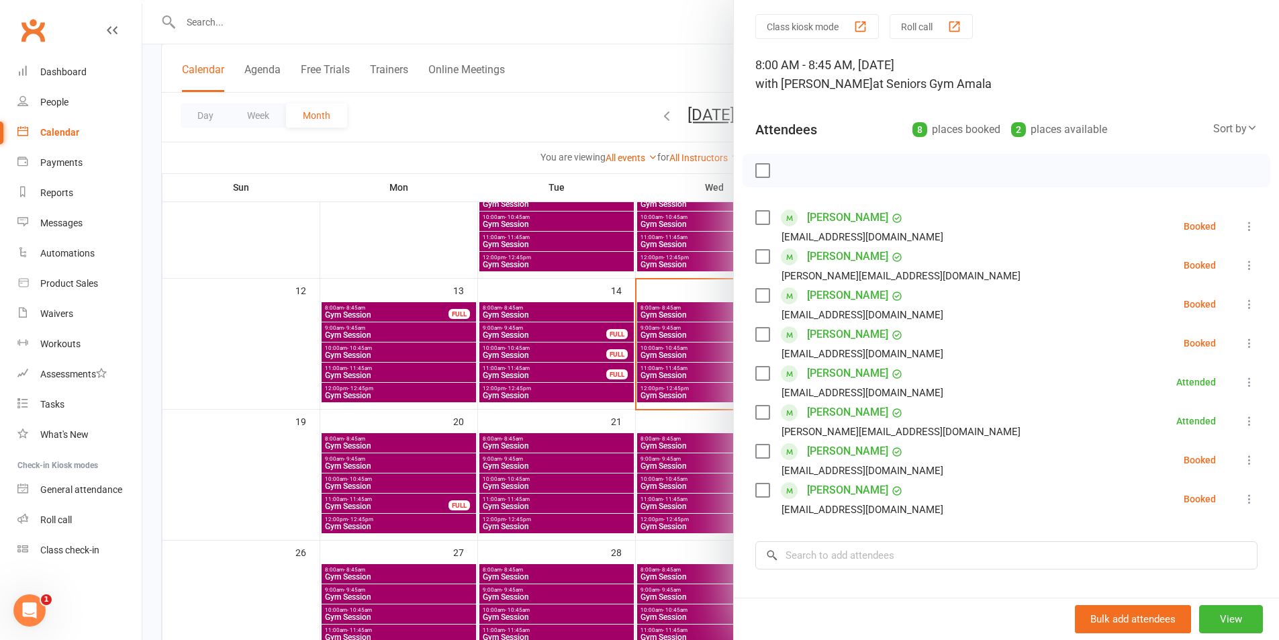
scroll to position [67, 0]
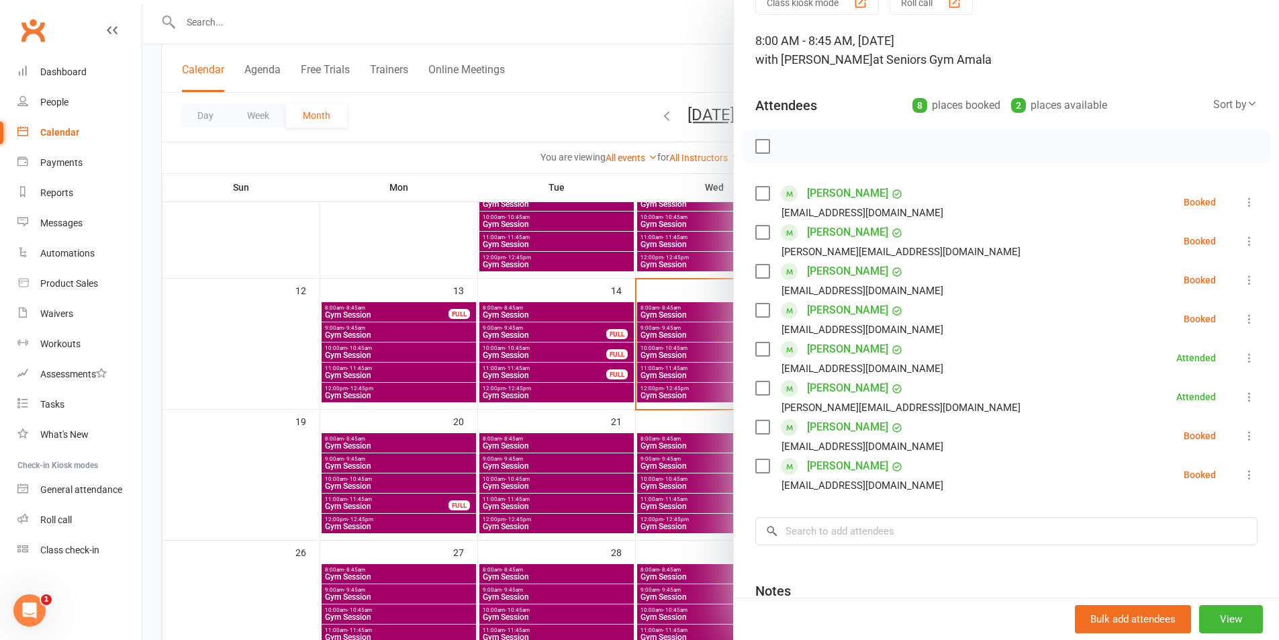
click at [570, 396] on div at bounding box center [710, 320] width 1137 height 640
